Goal: Find specific page/section: Find specific page/section

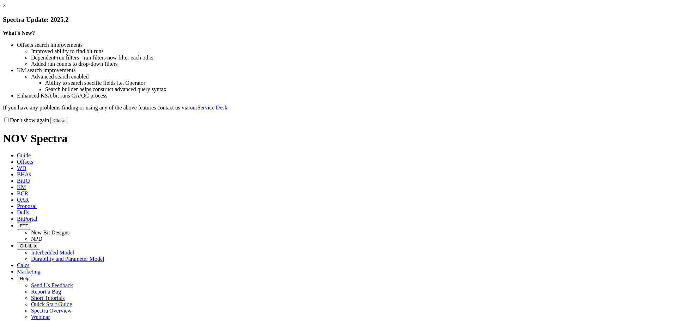
click at [68, 124] on button "Close" at bounding box center [59, 120] width 18 height 7
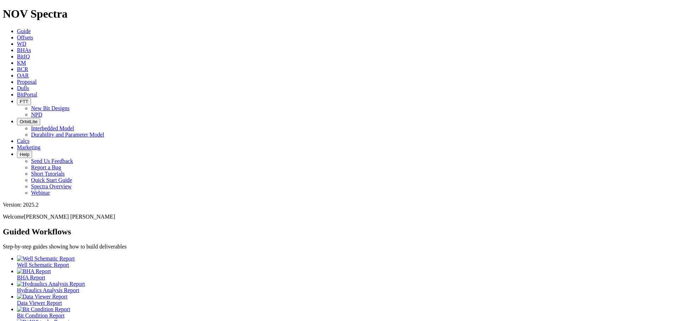
click at [17, 60] on icon at bounding box center [17, 63] width 0 height 6
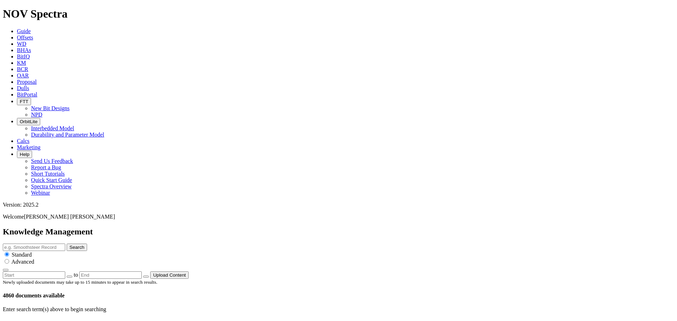
click at [69, 277] on icon "button" at bounding box center [69, 277] width 0 height 0
type input "[DATE]"
click at [27, 321] on link at bounding box center [27, 325] width 0 height 6
